Goal: Navigation & Orientation: Find specific page/section

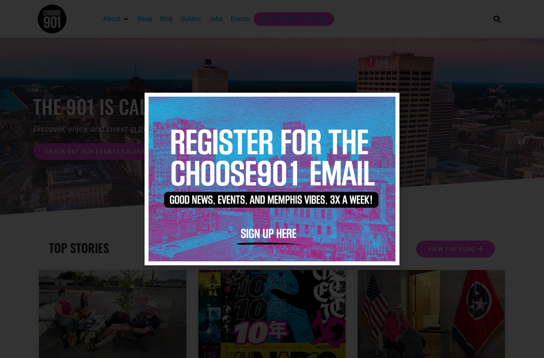
click at [270, 97] on img at bounding box center [272, 179] width 247 height 164
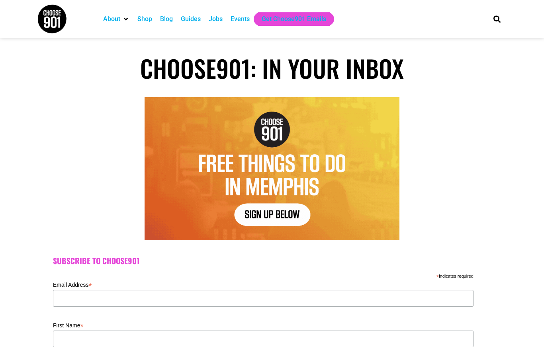
click at [220, 18] on div "Jobs" at bounding box center [216, 19] width 14 height 10
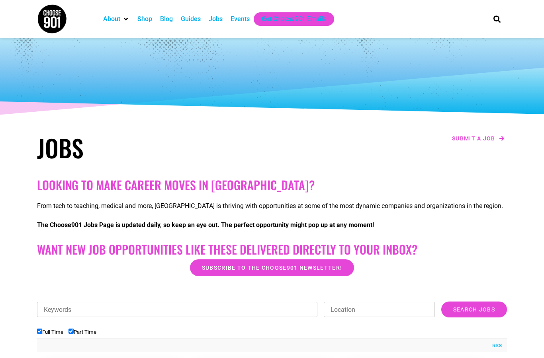
click at [243, 19] on div "Events" at bounding box center [240, 19] width 19 height 10
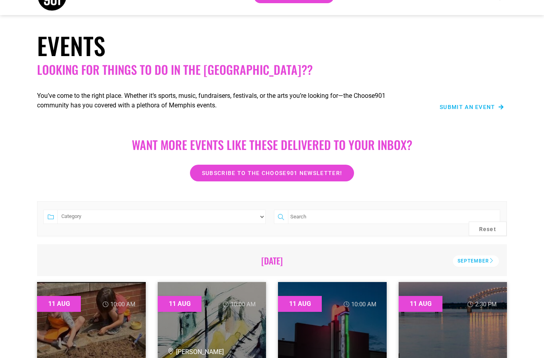
scroll to position [8, 0]
